Goal: Transaction & Acquisition: Purchase product/service

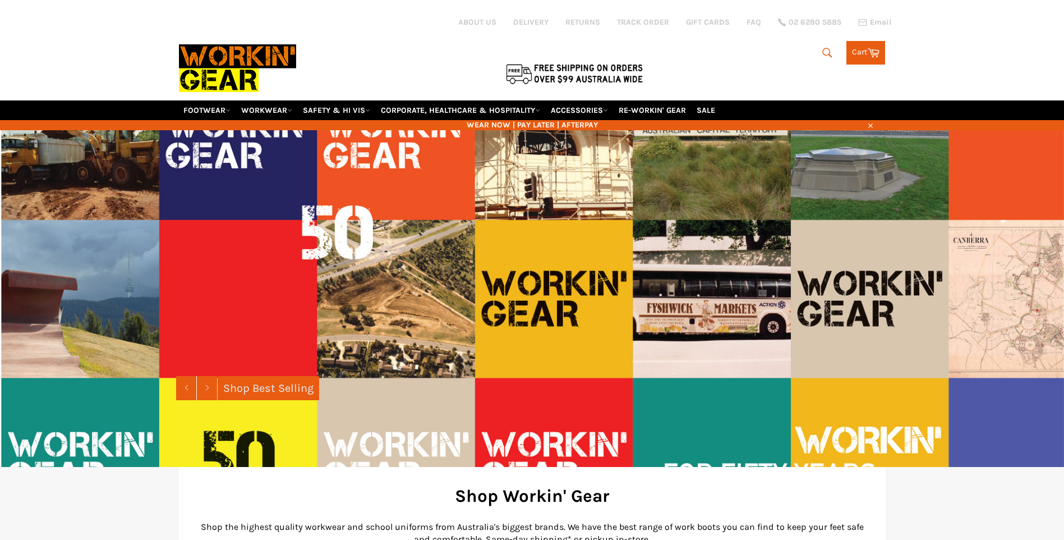
click at [822, 52] on icon "submit" at bounding box center [827, 53] width 12 height 12
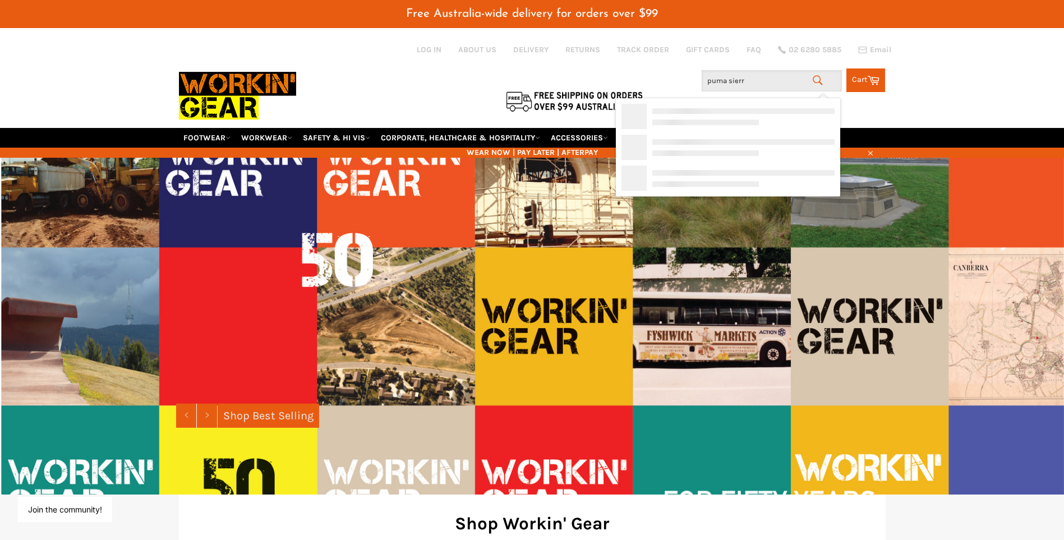
type input "puma sierra"
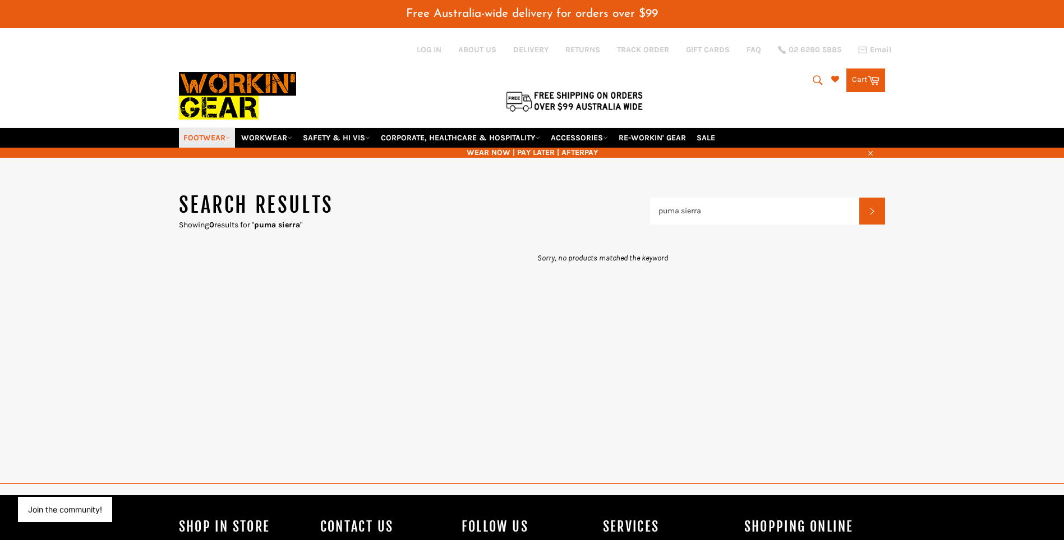
click at [206, 140] on link "FOOTWEAR" at bounding box center [207, 138] width 56 height 20
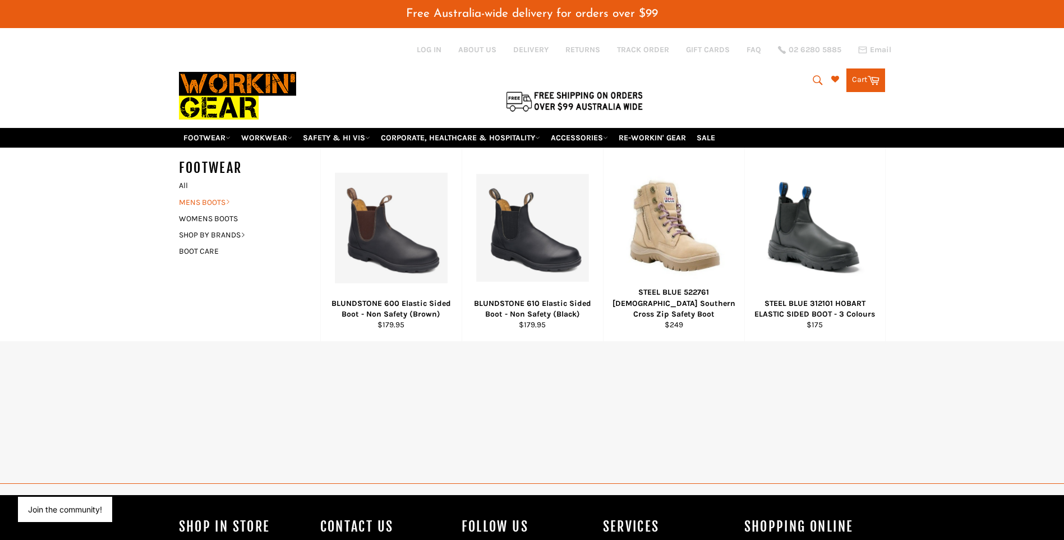
click at [227, 198] on link "MENS BOOTS" at bounding box center [241, 202] width 136 height 16
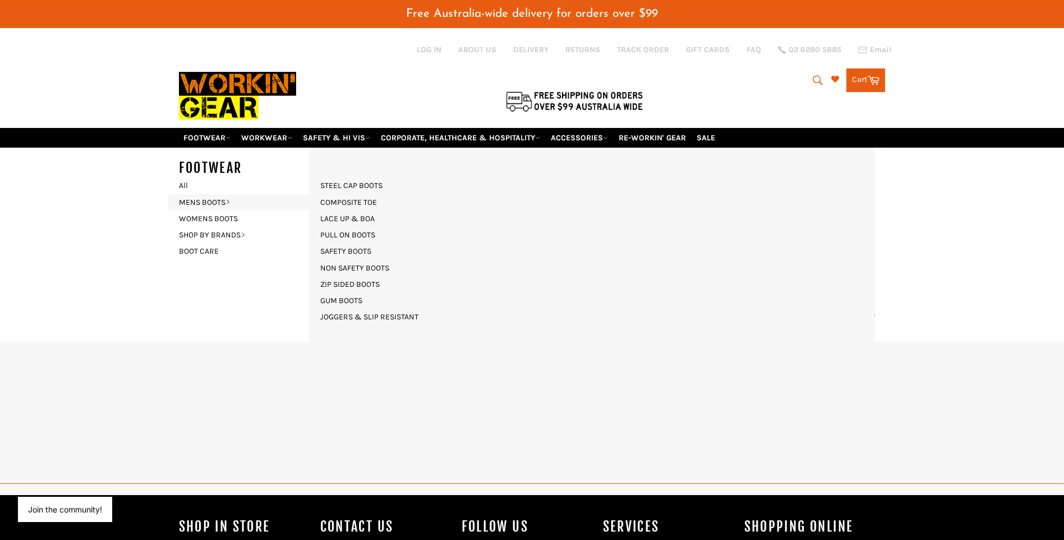
click at [811, 81] on icon "submit" at bounding box center [817, 80] width 12 height 12
drag, startPoint x: 753, startPoint y: 82, endPoint x: 726, endPoint y: 75, distance: 27.3
click at [726, 75] on input "puma sierra" at bounding box center [772, 80] width 140 height 21
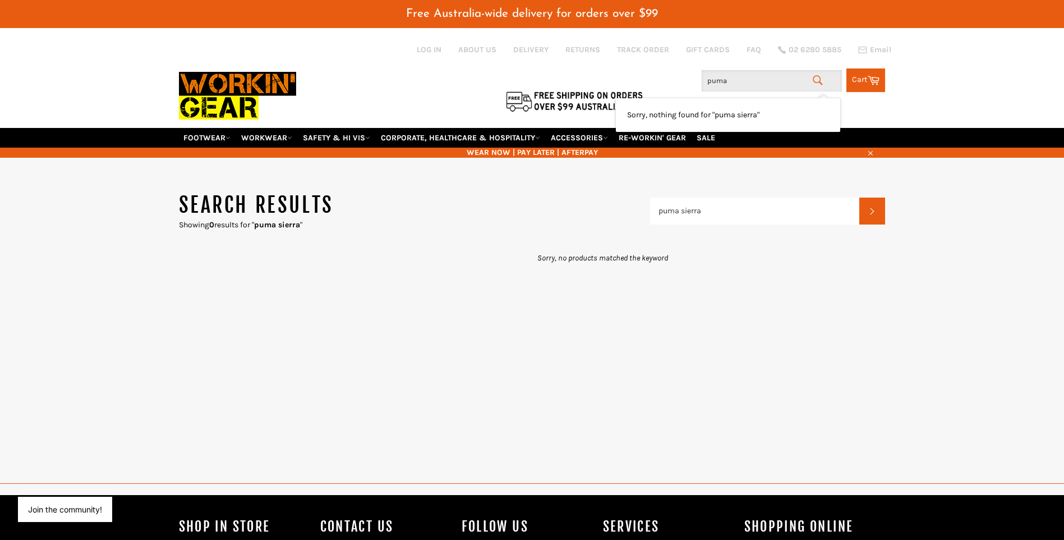
type input "puma"
